Goal: Navigation & Orientation: Find specific page/section

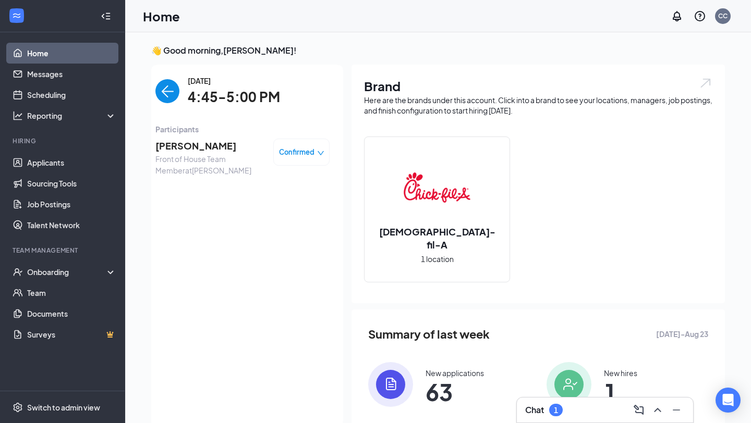
scroll to position [4, 0]
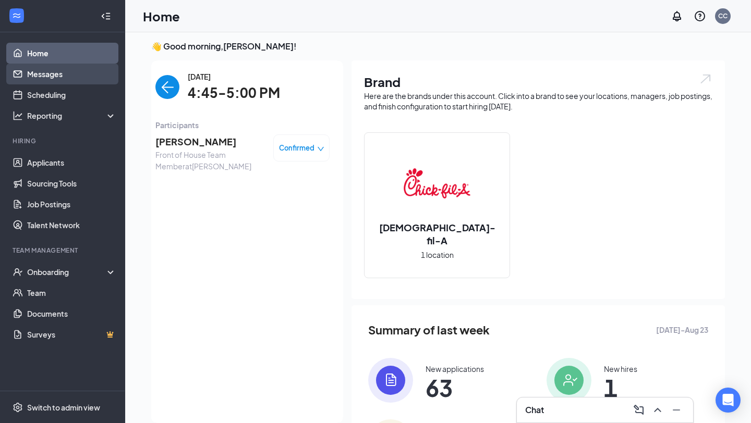
click at [66, 72] on link "Messages" at bounding box center [71, 74] width 89 height 21
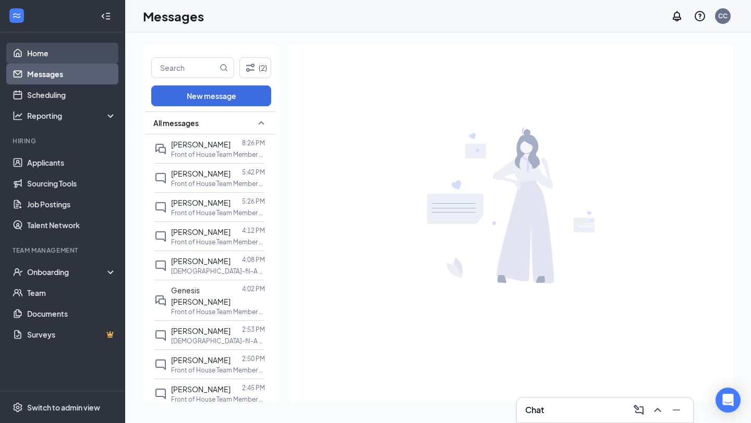
click at [69, 60] on link "Home" at bounding box center [71, 53] width 89 height 21
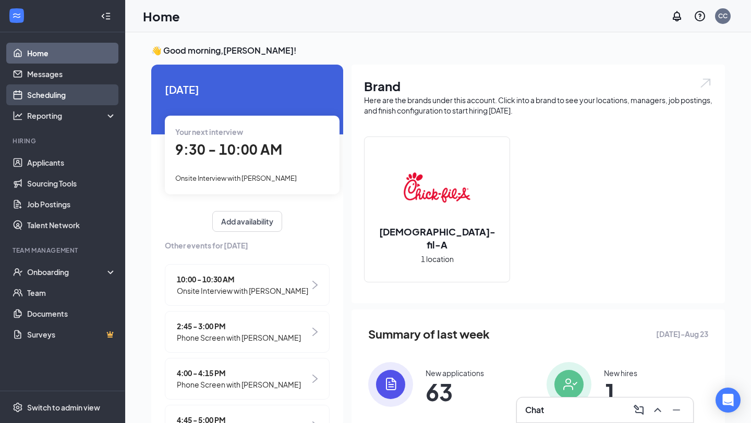
click at [56, 92] on link "Scheduling" at bounding box center [71, 94] width 89 height 21
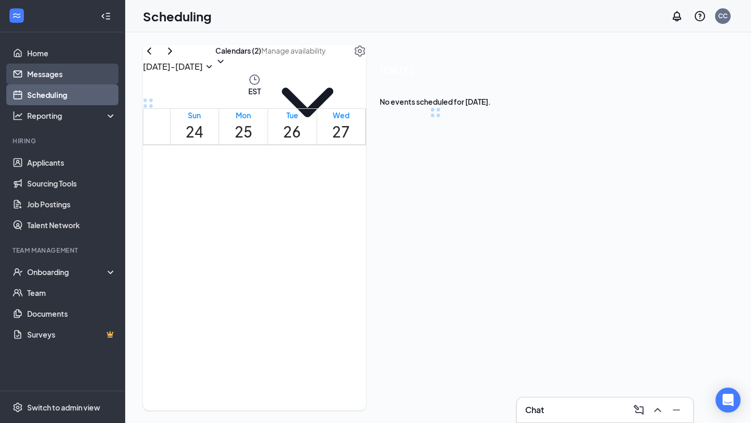
scroll to position [513, 0]
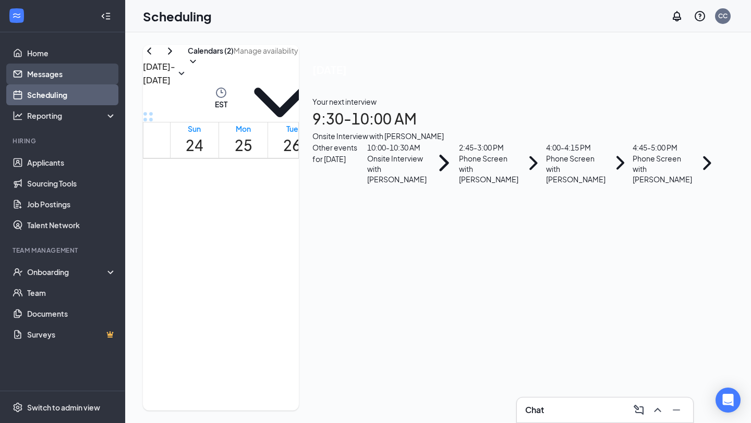
click at [58, 81] on link "Messages" at bounding box center [71, 74] width 89 height 21
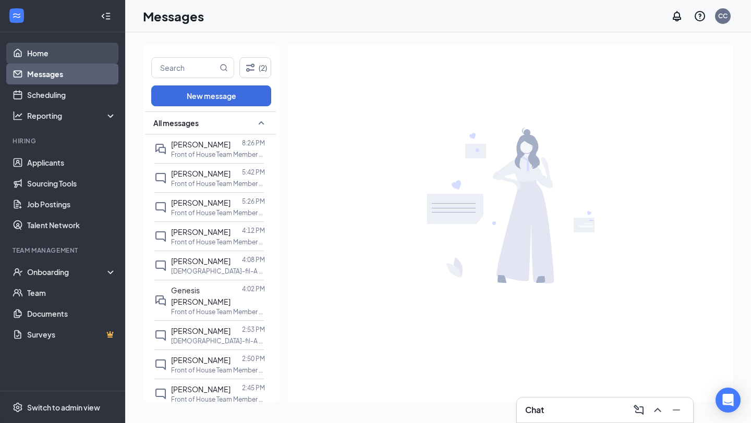
click at [83, 47] on link "Home" at bounding box center [71, 53] width 89 height 21
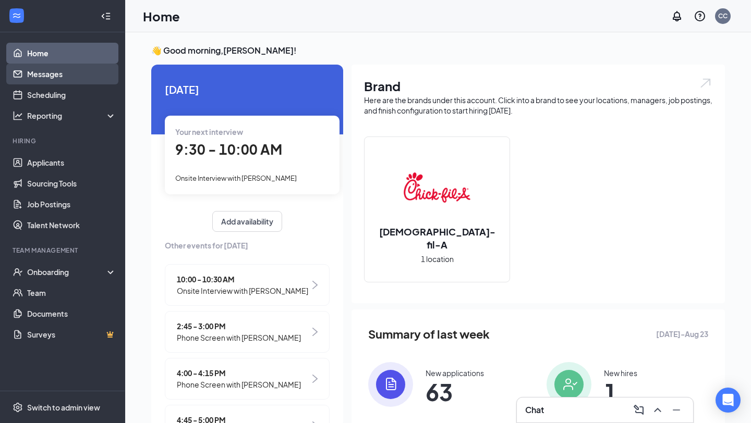
click at [86, 79] on link "Messages" at bounding box center [71, 74] width 89 height 21
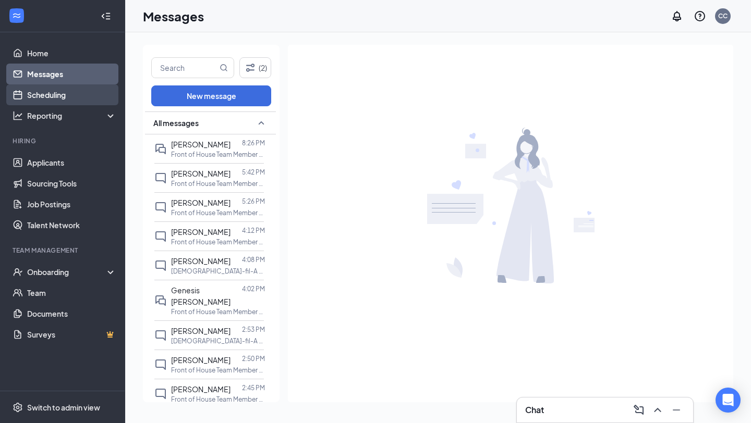
click at [98, 97] on link "Scheduling" at bounding box center [71, 94] width 89 height 21
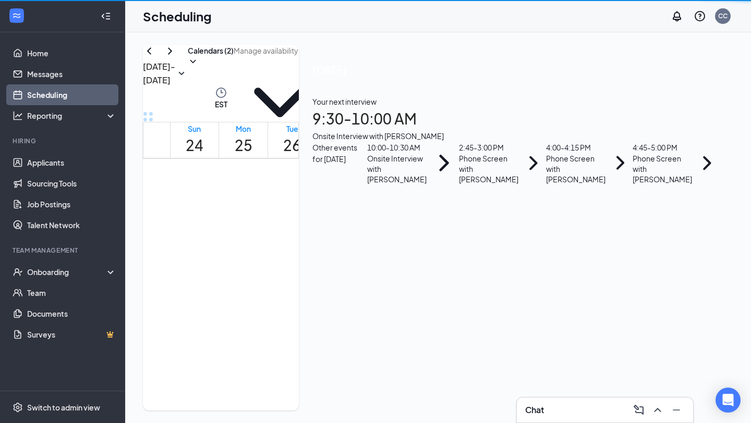
scroll to position [513, 0]
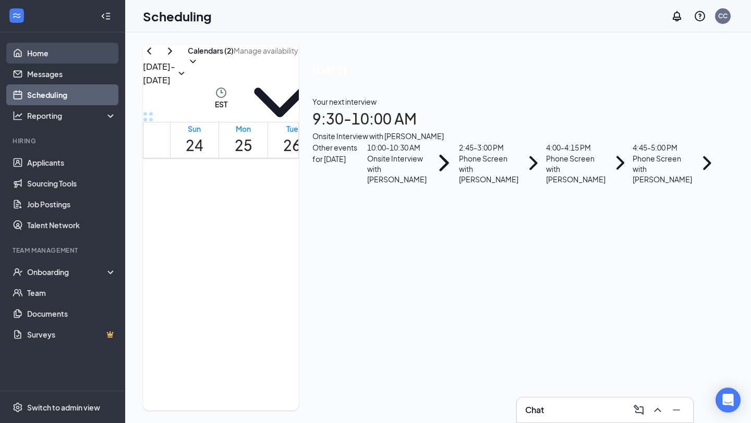
click at [100, 57] on link "Home" at bounding box center [71, 53] width 89 height 21
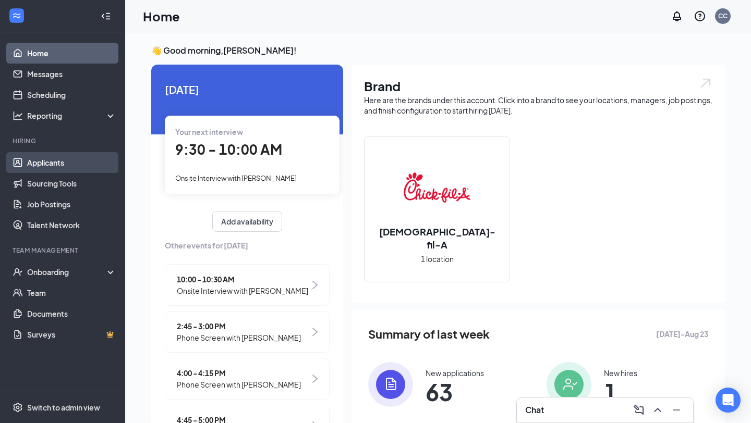
click at [91, 164] on link "Applicants" at bounding box center [71, 162] width 89 height 21
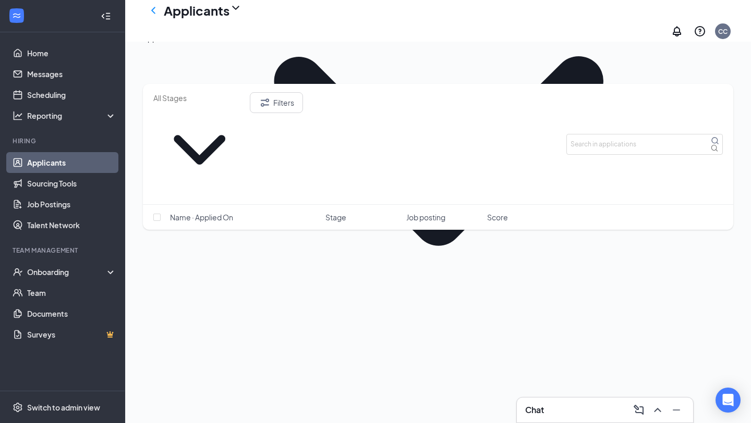
scroll to position [328, 0]
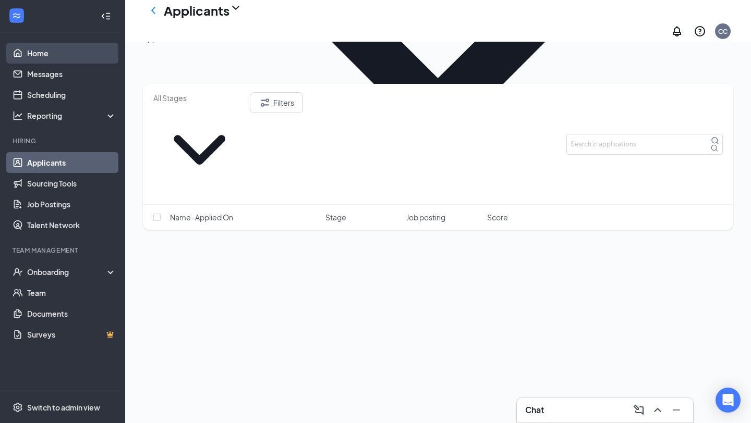
click at [71, 52] on link "Home" at bounding box center [71, 53] width 89 height 21
